Goal: Check status: Check status

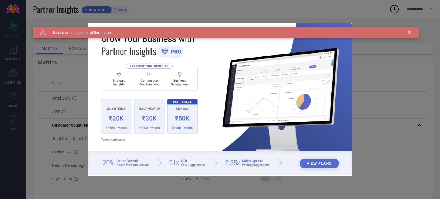
click at [410, 32] on icon at bounding box center [409, 32] width 3 height 3
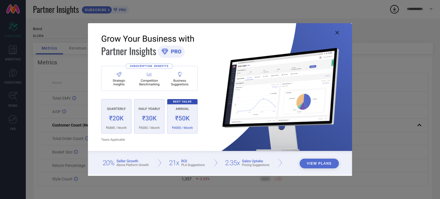
click at [336, 33] on icon at bounding box center [337, 32] width 3 height 3
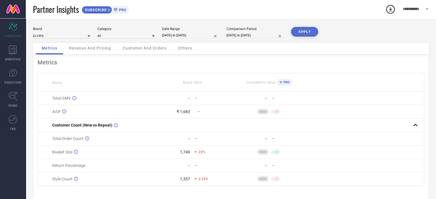
click at [198, 34] on input "[DATE] to [DATE]" at bounding box center [190, 35] width 57 height 6
select select "8"
select select "2025"
select select "9"
select select "2025"
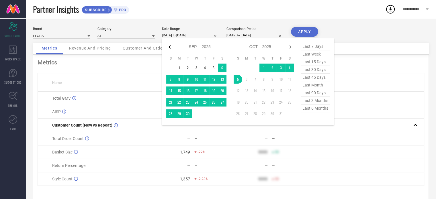
click at [170, 46] on icon at bounding box center [170, 46] width 2 height 3
select select "7"
select select "2025"
select select "8"
select select "2025"
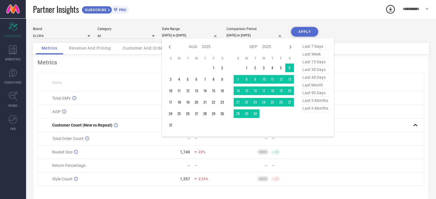
click at [170, 46] on icon at bounding box center [170, 46] width 2 height 3
select select "5"
select select "2025"
select select "6"
select select "2025"
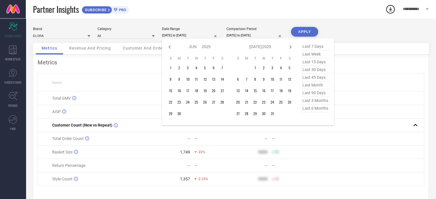
click at [170, 46] on icon at bounding box center [170, 46] width 2 height 3
select select "3"
select select "2025"
select select "4"
select select "2025"
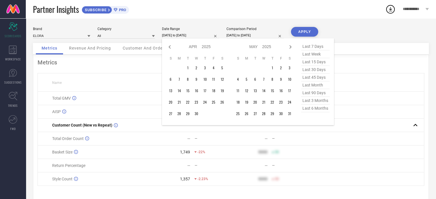
click at [170, 46] on icon at bounding box center [170, 46] width 2 height 3
select select "2"
select select "2025"
select select "3"
select select "2025"
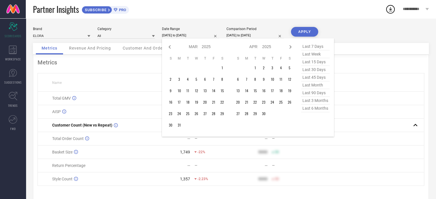
click at [170, 46] on icon at bounding box center [170, 46] width 2 height 3
select select "1"
select select "2025"
select select "2"
select select "2025"
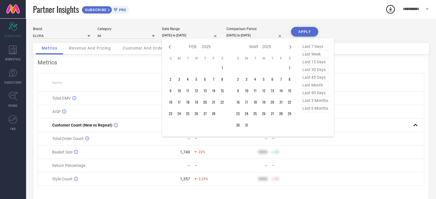
click at [170, 46] on icon at bounding box center [170, 46] width 2 height 3
select select "2025"
select select "1"
select select "2025"
click at [170, 46] on icon at bounding box center [170, 46] width 2 height 3
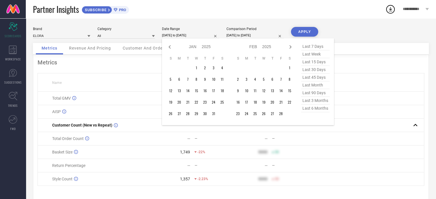
select select "11"
select select "2024"
select select "2025"
click at [170, 46] on icon at bounding box center [170, 46] width 2 height 3
select select "10"
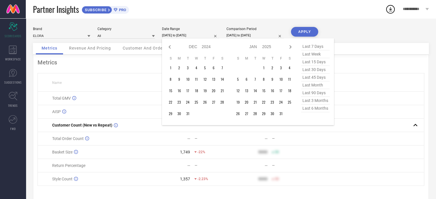
select select "2024"
select select "11"
select select "2024"
click at [170, 46] on icon at bounding box center [170, 46] width 2 height 3
select select "8"
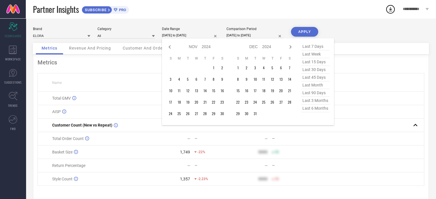
select select "2024"
select select "9"
select select "2024"
click at [170, 46] on icon at bounding box center [170, 46] width 2 height 3
select select "7"
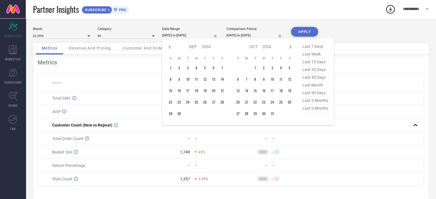
select select "2024"
select select "8"
select select "2024"
click at [170, 46] on icon at bounding box center [170, 46] width 2 height 3
select select "6"
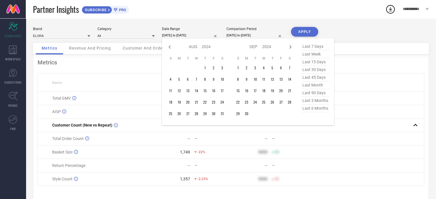
select select "2024"
select select "7"
select select "2024"
click at [170, 46] on icon at bounding box center [170, 46] width 2 height 3
select select "5"
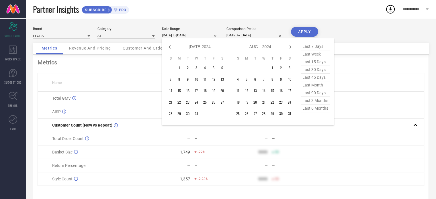
select select "2024"
select select "6"
select select "2024"
click at [170, 46] on icon at bounding box center [170, 46] width 2 height 3
select select "4"
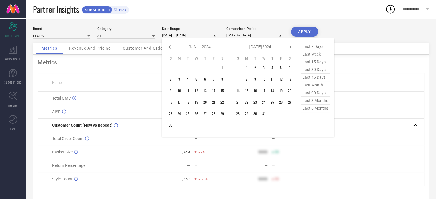
select select "2024"
select select "5"
select select "2024"
click at [168, 46] on icon at bounding box center [169, 47] width 7 height 7
select select "3"
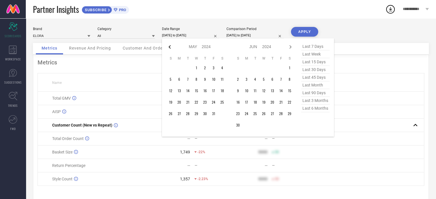
select select "2024"
select select "4"
select select "2024"
type input "After [DATE]"
click at [177, 69] on td "1" at bounding box center [179, 68] width 9 height 9
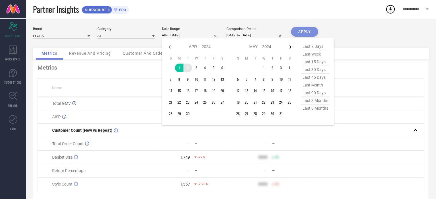
click at [290, 45] on icon at bounding box center [291, 46] width 2 height 3
select select "5"
select select "2024"
select select "6"
select select "2024"
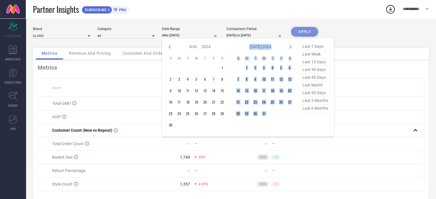
click at [290, 45] on icon at bounding box center [291, 46] width 2 height 3
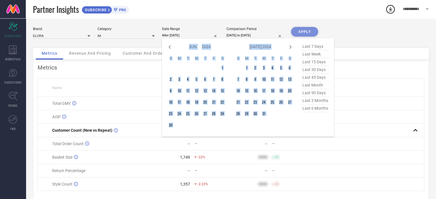
select select "6"
select select "2024"
select select "7"
select select "2024"
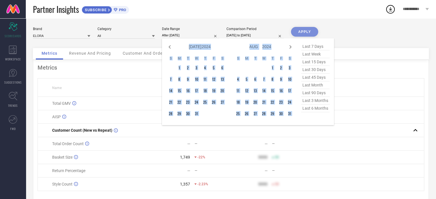
click at [290, 45] on icon at bounding box center [291, 46] width 2 height 3
select select "8"
select select "2024"
select select "9"
select select "2024"
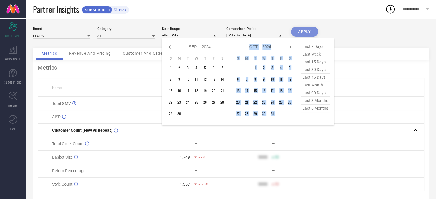
click at [290, 45] on icon at bounding box center [291, 46] width 2 height 3
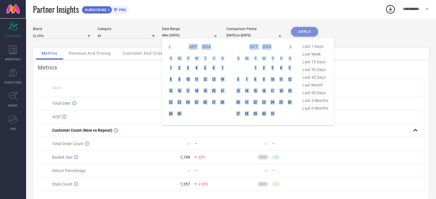
select select "9"
select select "2024"
select select "10"
select select "2024"
click at [290, 45] on icon at bounding box center [291, 46] width 2 height 3
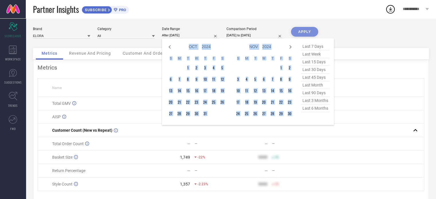
select select "11"
select select "2024"
select select "2025"
click at [290, 45] on icon at bounding box center [291, 46] width 2 height 3
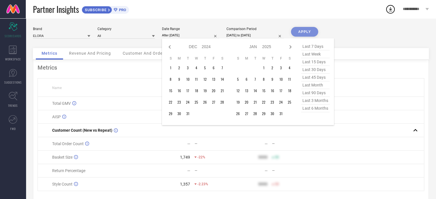
select select "1"
select select "2025"
select select "2"
select select "2025"
click at [290, 45] on icon at bounding box center [291, 46] width 2 height 3
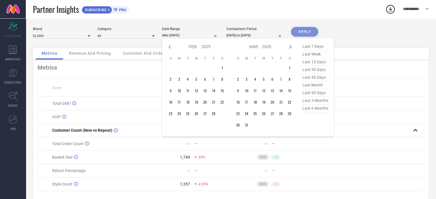
select select "2"
select select "2025"
select select "3"
select select "2025"
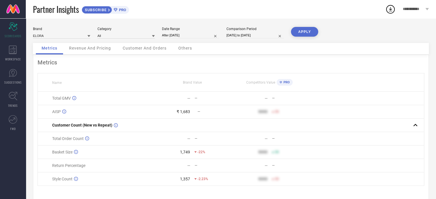
type input "[DATE] to [DATE]"
click at [308, 30] on button "APPLY" at bounding box center [304, 32] width 27 height 10
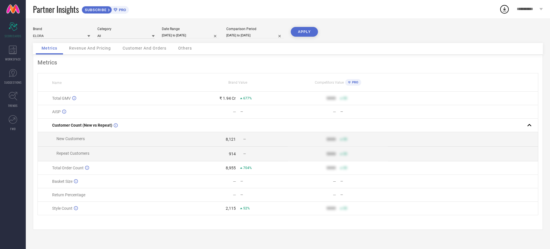
drag, startPoint x: 440, startPoint y: 0, endPoint x: 394, endPoint y: 24, distance: 51.7
click at [394, 24] on div "Brand ELORA Category All Date Range [DATE] to [DATE] Comparison Period [DATE] t…" at bounding box center [288, 133] width 525 height 231
select select "8"
select select "2024"
select select "9"
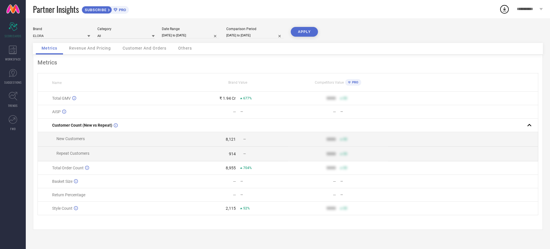
select select "2024"
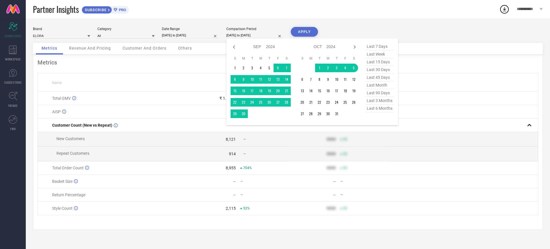
click at [241, 33] on input "[DATE] to [DATE]" at bounding box center [254, 35] width 57 height 6
click at [234, 47] on icon at bounding box center [234, 46] width 2 height 3
select select "6"
select select "2024"
select select "7"
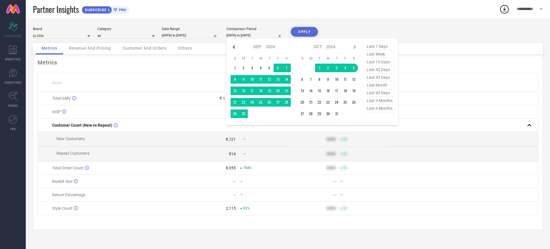
select select "2024"
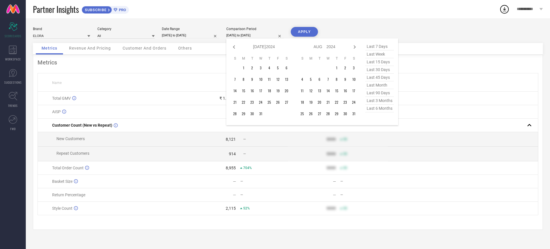
click at [234, 47] on icon at bounding box center [234, 46] width 2 height 3
select select "5"
select select "2024"
select select "6"
select select "2024"
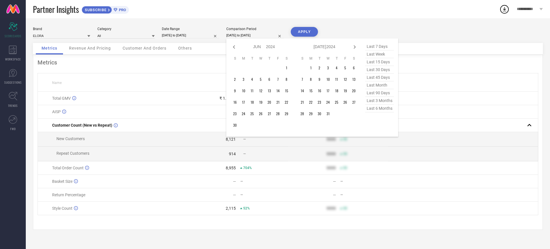
click at [234, 47] on icon at bounding box center [234, 46] width 2 height 3
select select "4"
select select "2024"
select select "5"
select select "2024"
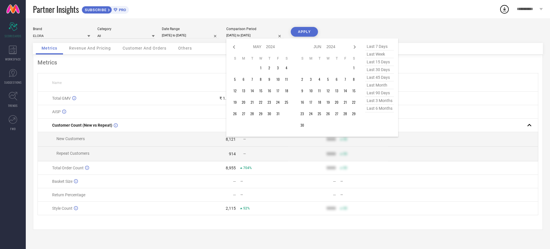
click at [234, 47] on icon at bounding box center [234, 46] width 2 height 3
select select "3"
select select "2024"
select select "4"
select select "2024"
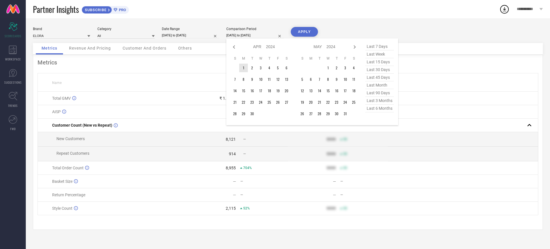
type input "After [DATE]"
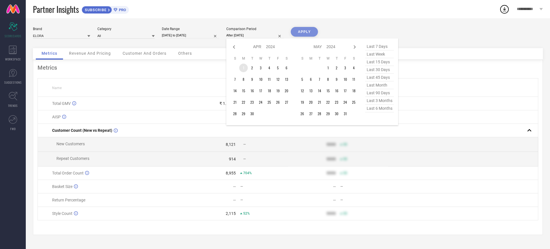
click at [242, 67] on td "1" at bounding box center [243, 68] width 9 height 9
click at [356, 45] on icon at bounding box center [354, 47] width 7 height 7
select select "4"
select select "2024"
select select "5"
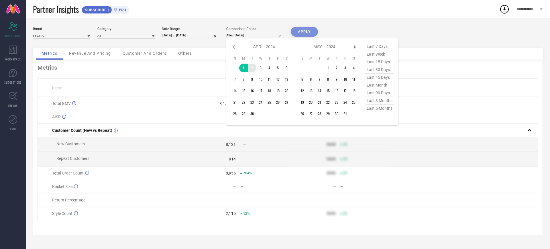
select select "2024"
click at [356, 45] on icon at bounding box center [354, 47] width 7 height 7
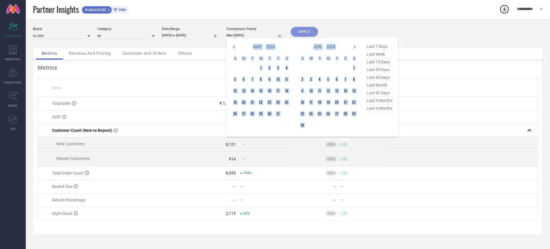
select select "6"
select select "2024"
select select "7"
select select "2024"
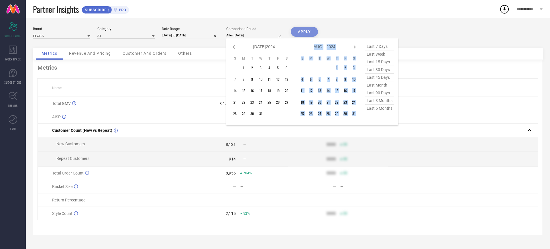
click at [356, 45] on icon at bounding box center [354, 47] width 7 height 7
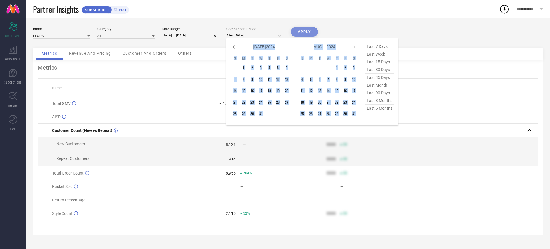
select select "8"
select select "2024"
select select "9"
select select "2024"
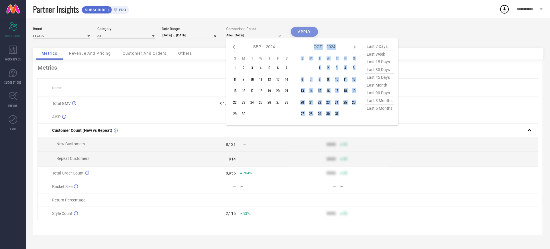
click at [356, 45] on icon at bounding box center [354, 47] width 7 height 7
select select "9"
select select "2024"
select select "10"
select select "2024"
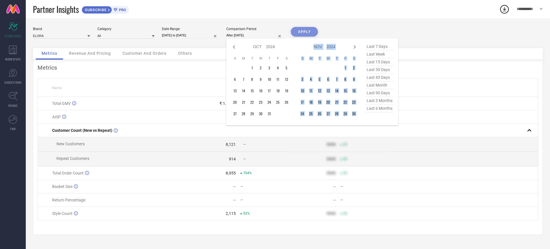
click at [356, 45] on icon at bounding box center [354, 47] width 7 height 7
select select "10"
select select "2024"
select select "11"
select select "2024"
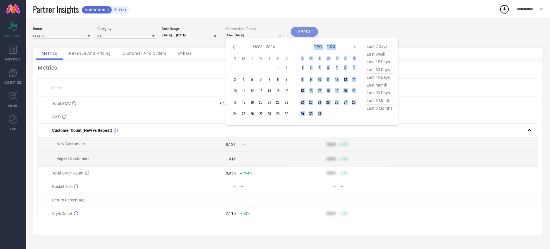
click at [356, 45] on icon at bounding box center [354, 47] width 7 height 7
select select "11"
select select "2024"
select select "2025"
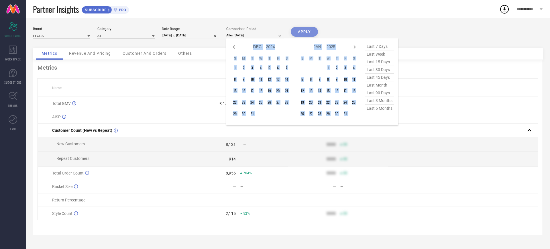
click at [356, 45] on icon at bounding box center [354, 47] width 7 height 7
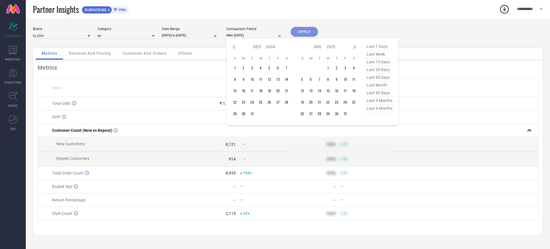
select select "2025"
select select "1"
select select "2025"
click at [356, 45] on icon at bounding box center [354, 47] width 7 height 7
select select "1"
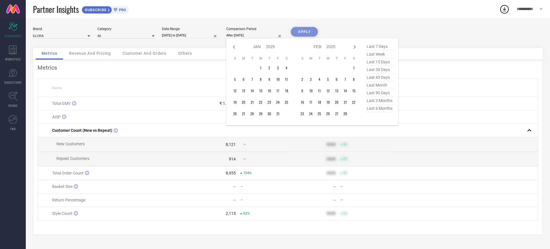
select select "2025"
select select "2"
select select "2025"
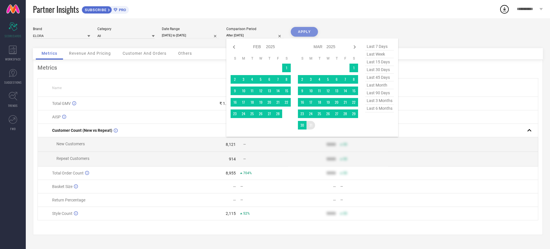
type input "[DATE] to [DATE]"
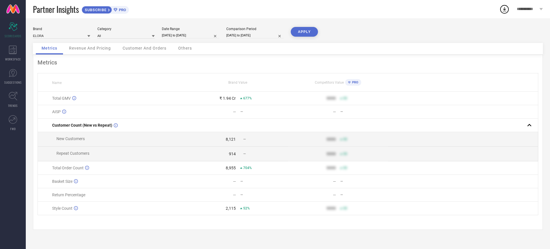
click at [301, 34] on button "APPLY" at bounding box center [304, 32] width 27 height 10
click at [85, 48] on span "Revenue And Pricing" at bounding box center [90, 48] width 42 height 5
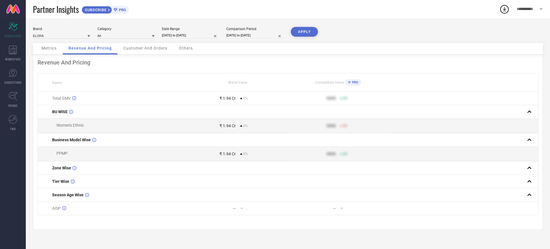
click at [140, 48] on span "Customer And Orders" at bounding box center [146, 48] width 44 height 5
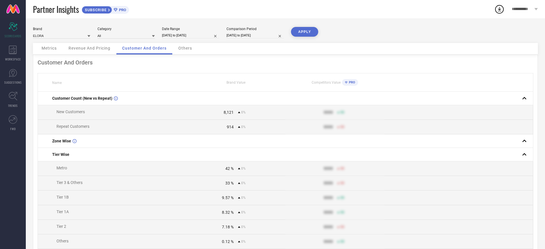
click at [54, 47] on span "Metrics" at bounding box center [49, 48] width 15 height 5
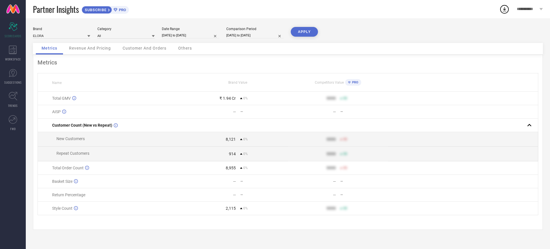
click at [440, 12] on icon at bounding box center [505, 9] width 10 height 10
click at [440, 9] on icon at bounding box center [505, 9] width 10 height 10
click at [361, 26] on div "Brand ELORA Category All Date Range [DATE] to [DATE] Comparison Period [DATE] t…" at bounding box center [288, 133] width 525 height 231
click at [440, 19] on div "Brand ELORA Category All Date Range [DATE] to [DATE] Comparison Period [DATE] t…" at bounding box center [288, 133] width 525 height 231
